Goal: Task Accomplishment & Management: Use online tool/utility

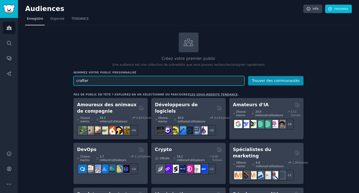
drag, startPoint x: 96, startPoint y: 80, endPoint x: 75, endPoint y: 80, distance: 20.8
click at [75, 80] on input "crafter" at bounding box center [158, 80] width 171 height 9
type input "scrapbooking"
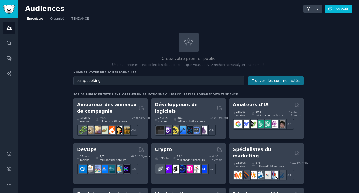
click at [266, 79] on button "Trouver des communautés" at bounding box center [275, 80] width 55 height 9
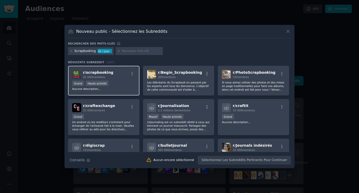
click at [102, 75] on div "42 000 membres" at bounding box center [98, 77] width 30 height 4
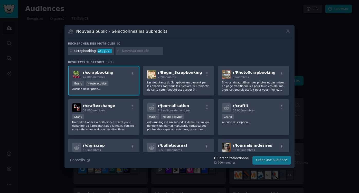
click at [267, 160] on button "Créer une audience" at bounding box center [271, 160] width 38 height 9
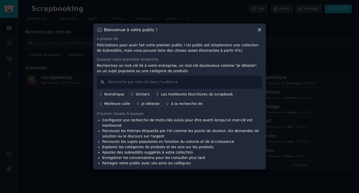
click at [260, 31] on icon at bounding box center [259, 29] width 5 height 5
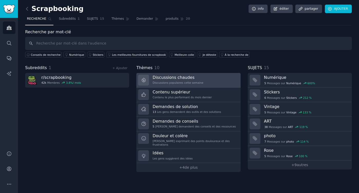
click at [187, 83] on div "Discussions populaires cette semaine" at bounding box center [177, 83] width 51 height 4
